Goal: Transaction & Acquisition: Subscribe to service/newsletter

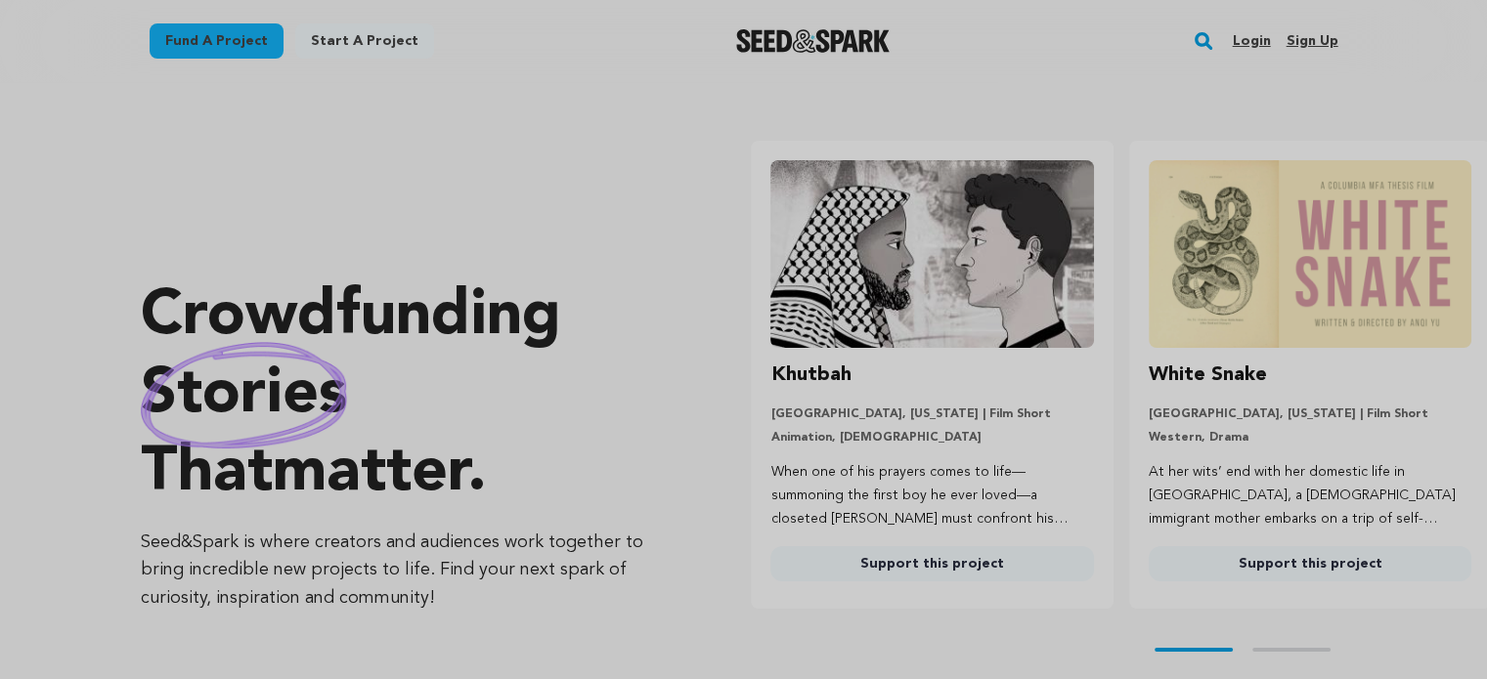
click at [1315, 42] on link "Sign up" at bounding box center [1311, 40] width 52 height 31
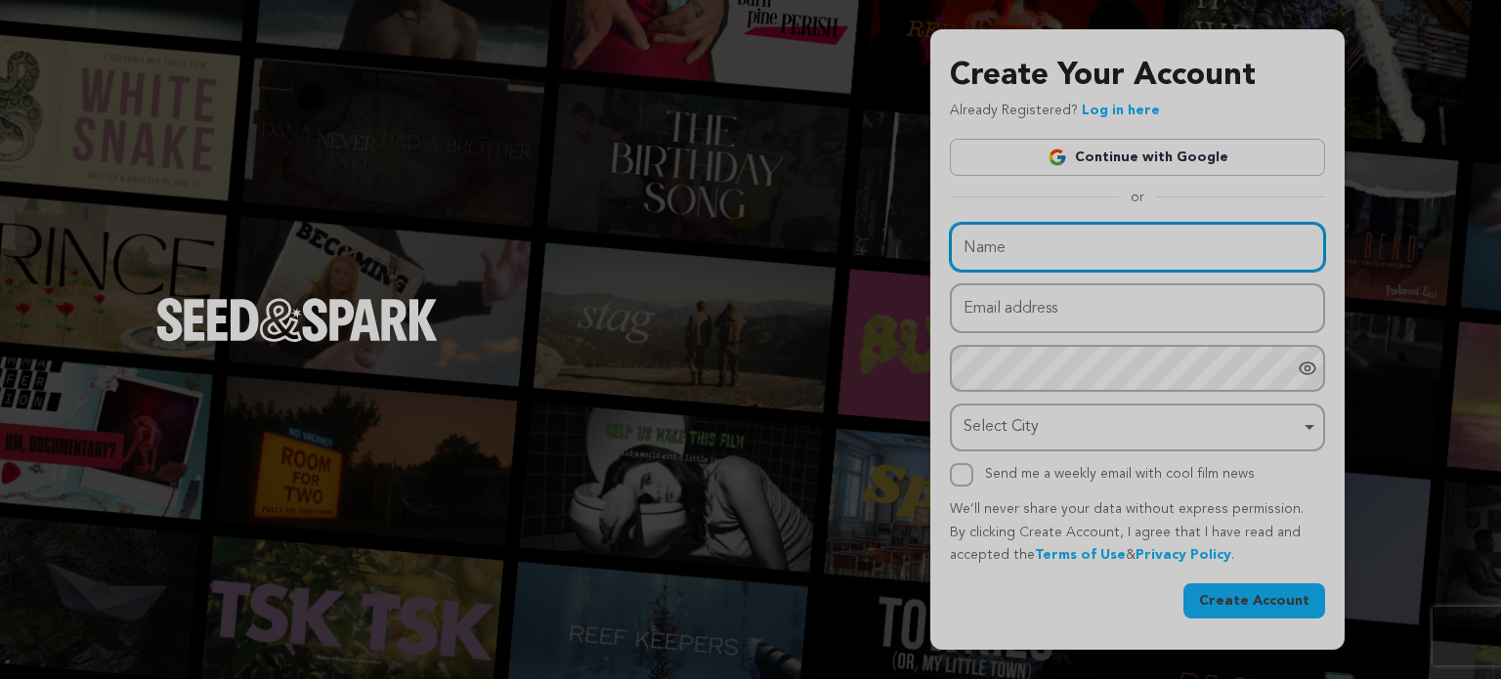
click at [1005, 237] on input "Name" at bounding box center [1137, 248] width 375 height 50
paste input "SERVICE ELECTRIC"
type input "SERVICE ELECTRIC"
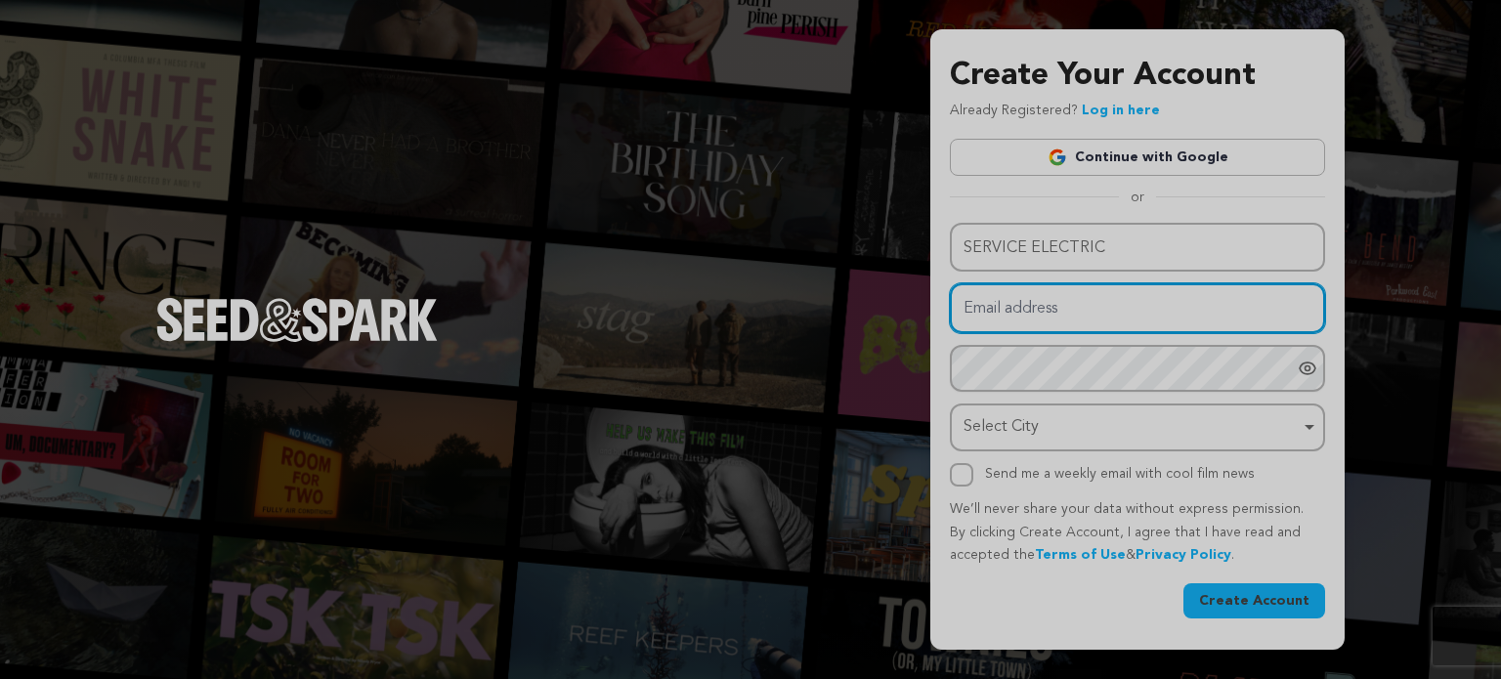
click at [1016, 313] on input "Email address" at bounding box center [1137, 308] width 375 height 50
paste input "[EMAIL_ADDRESS][DOMAIN_NAME]"
type input "[EMAIL_ADDRESS][DOMAIN_NAME]"
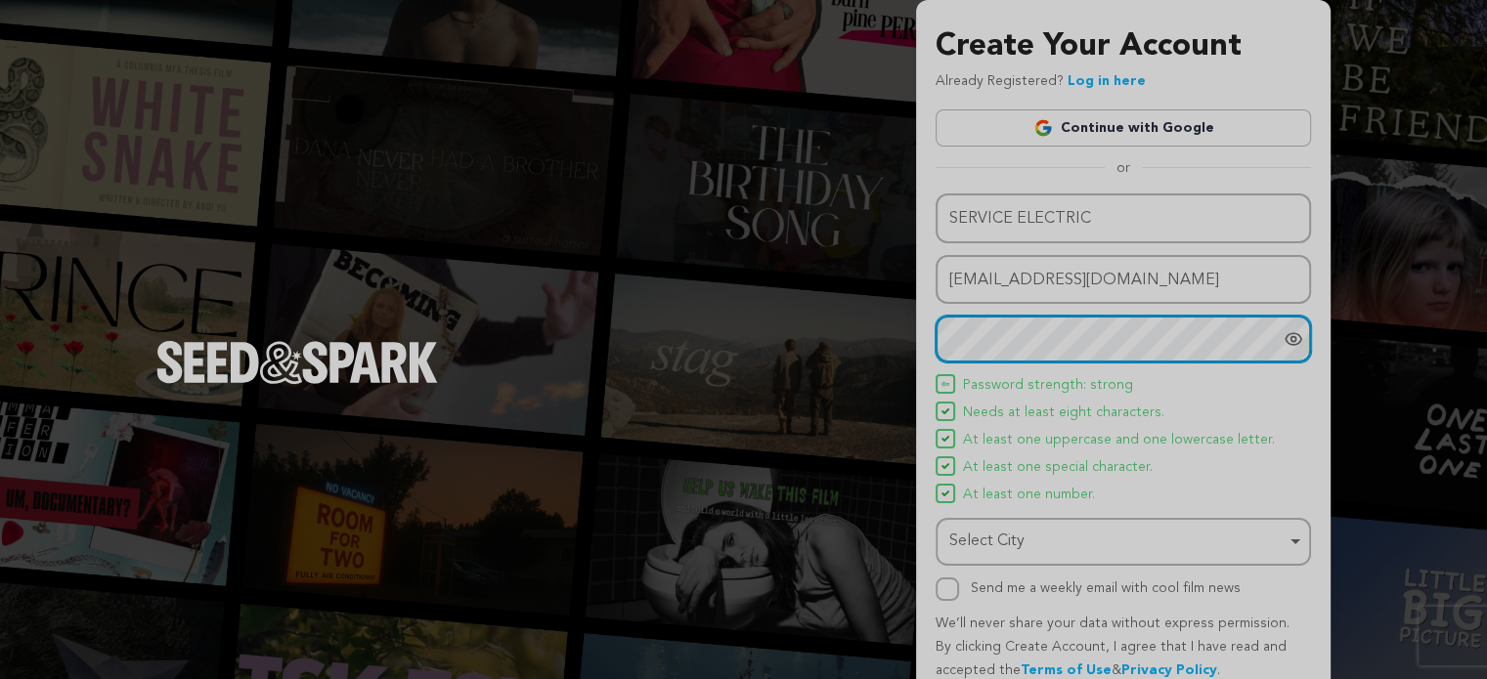
click at [1000, 543] on div "Select City Remove item" at bounding box center [1117, 542] width 336 height 28
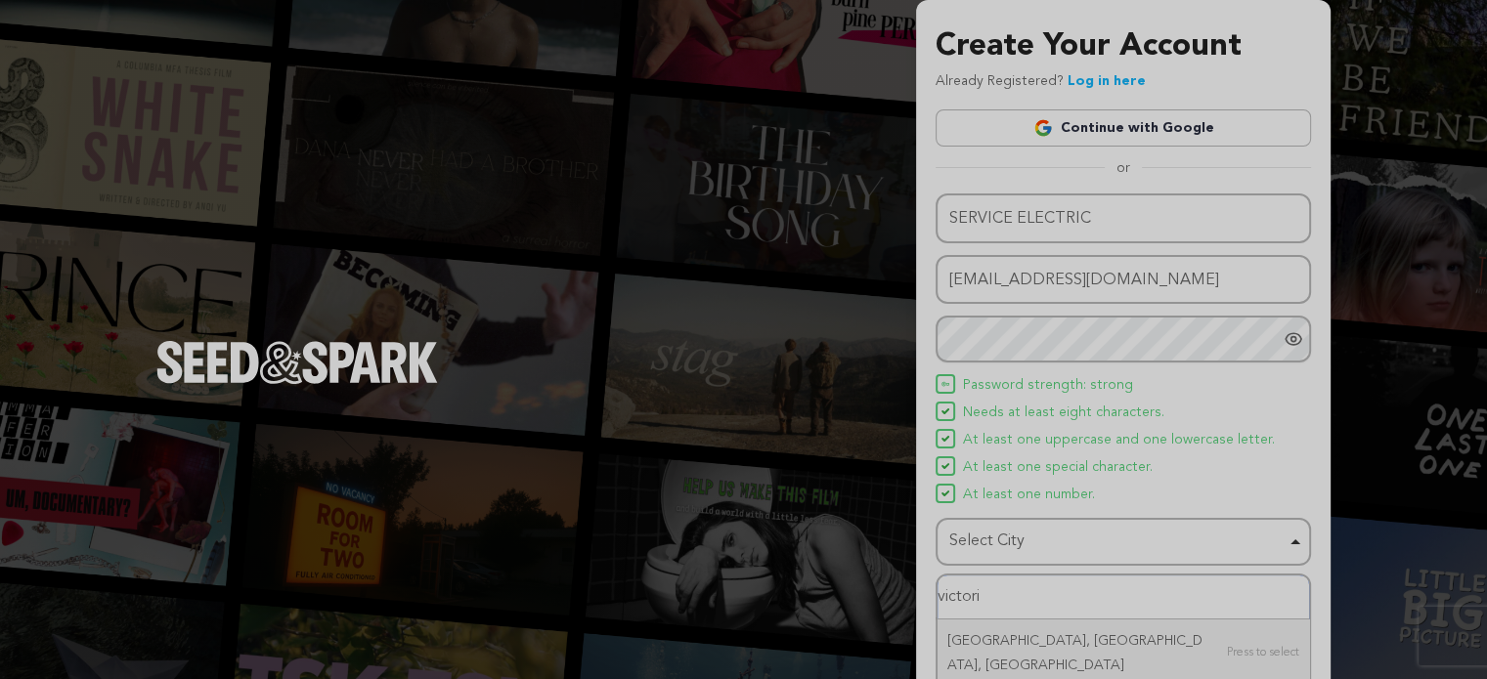
type input "victoria"
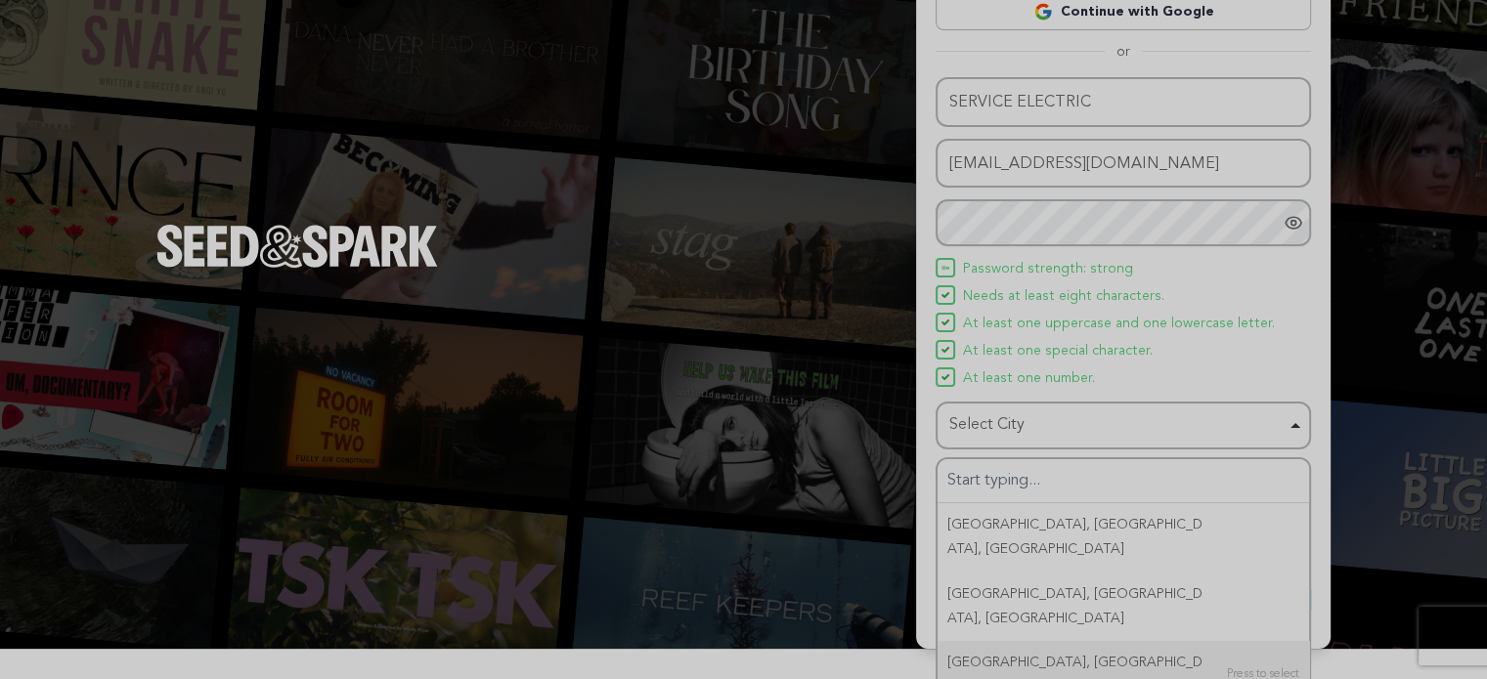
scroll to position [84, 0]
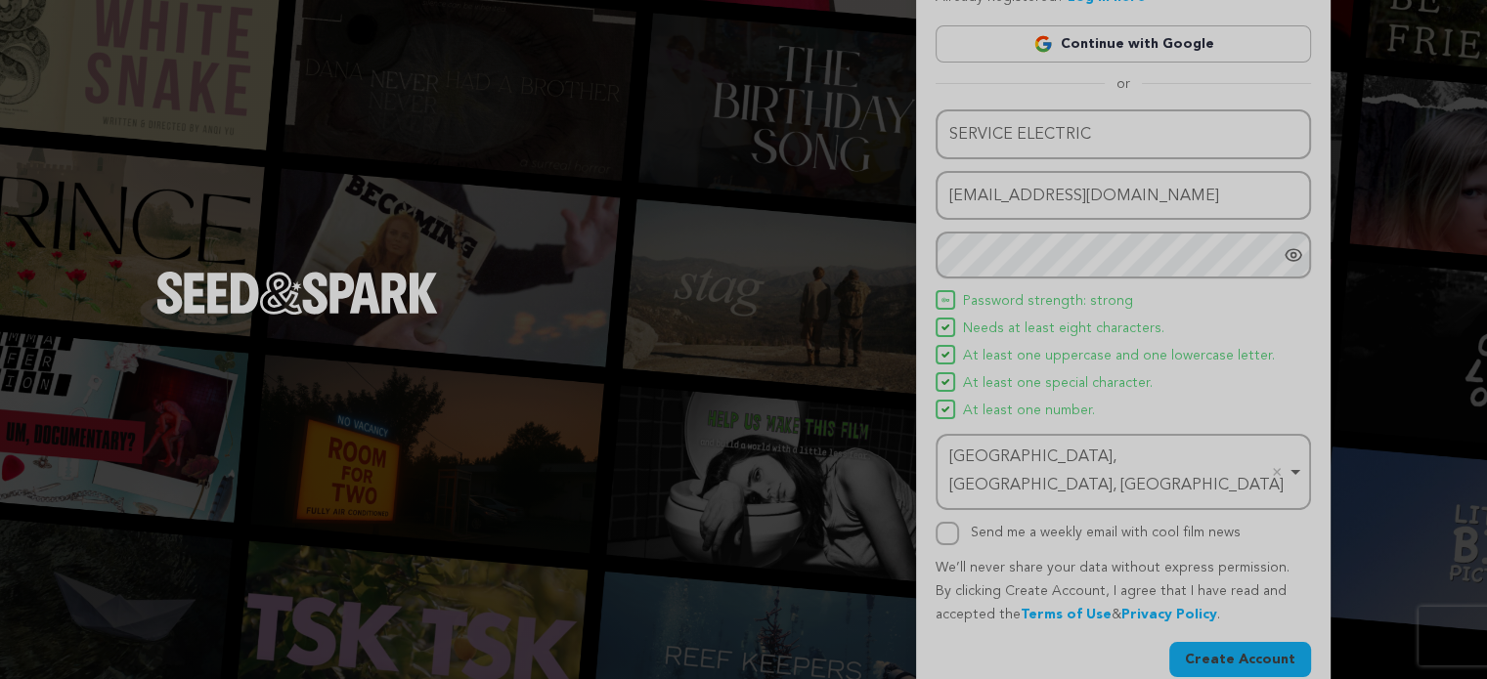
click at [1234, 642] on button "Create Account" at bounding box center [1240, 659] width 142 height 35
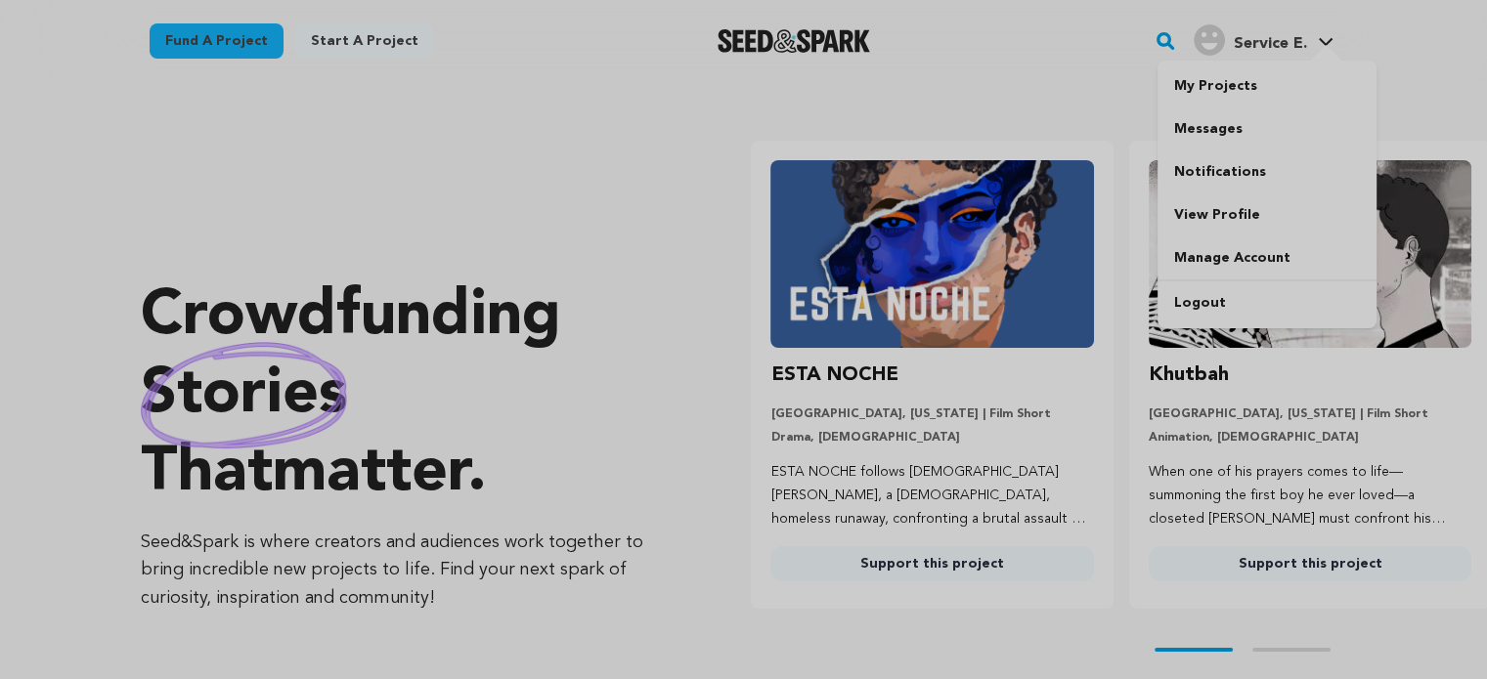
click at [1244, 56] on h4 "Service E." at bounding box center [1268, 43] width 73 height 23
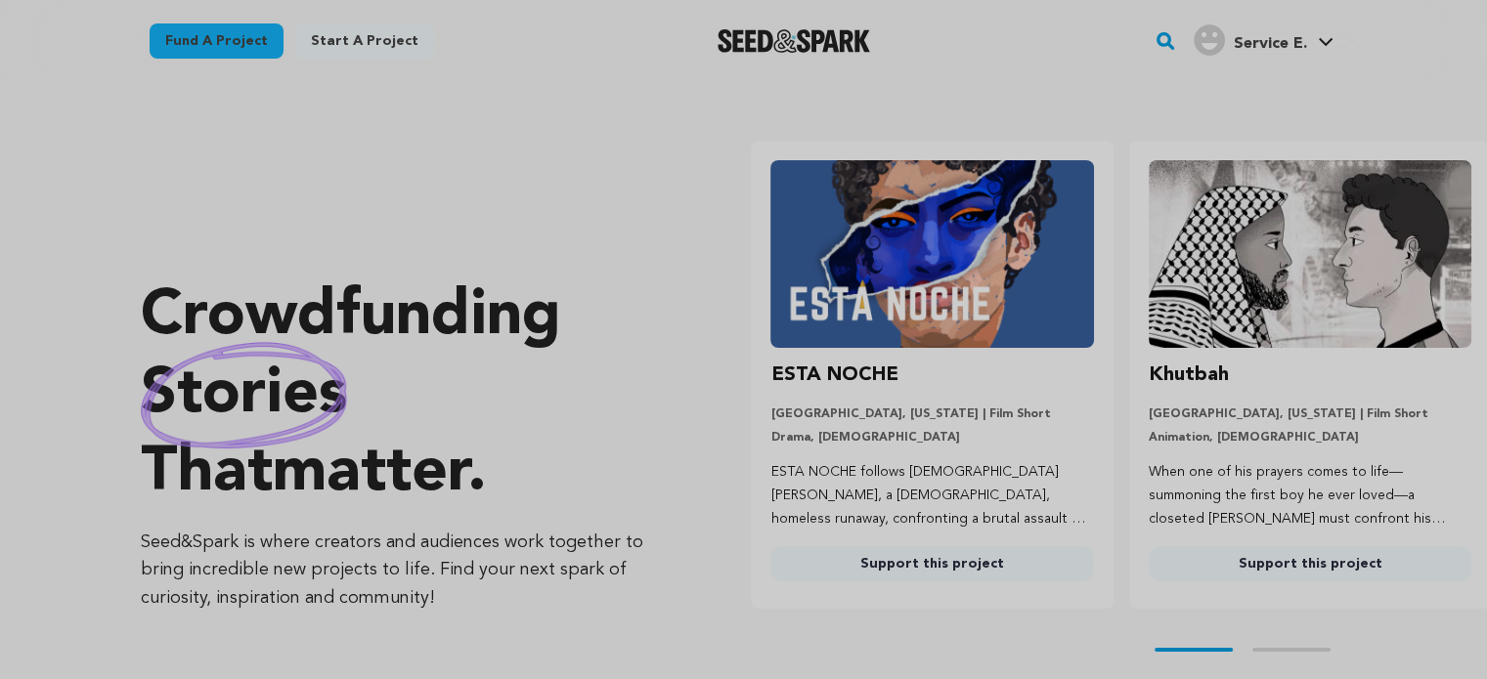
click at [1247, 50] on span "Service E." at bounding box center [1268, 44] width 73 height 16
